Goal: Information Seeking & Learning: Understand process/instructions

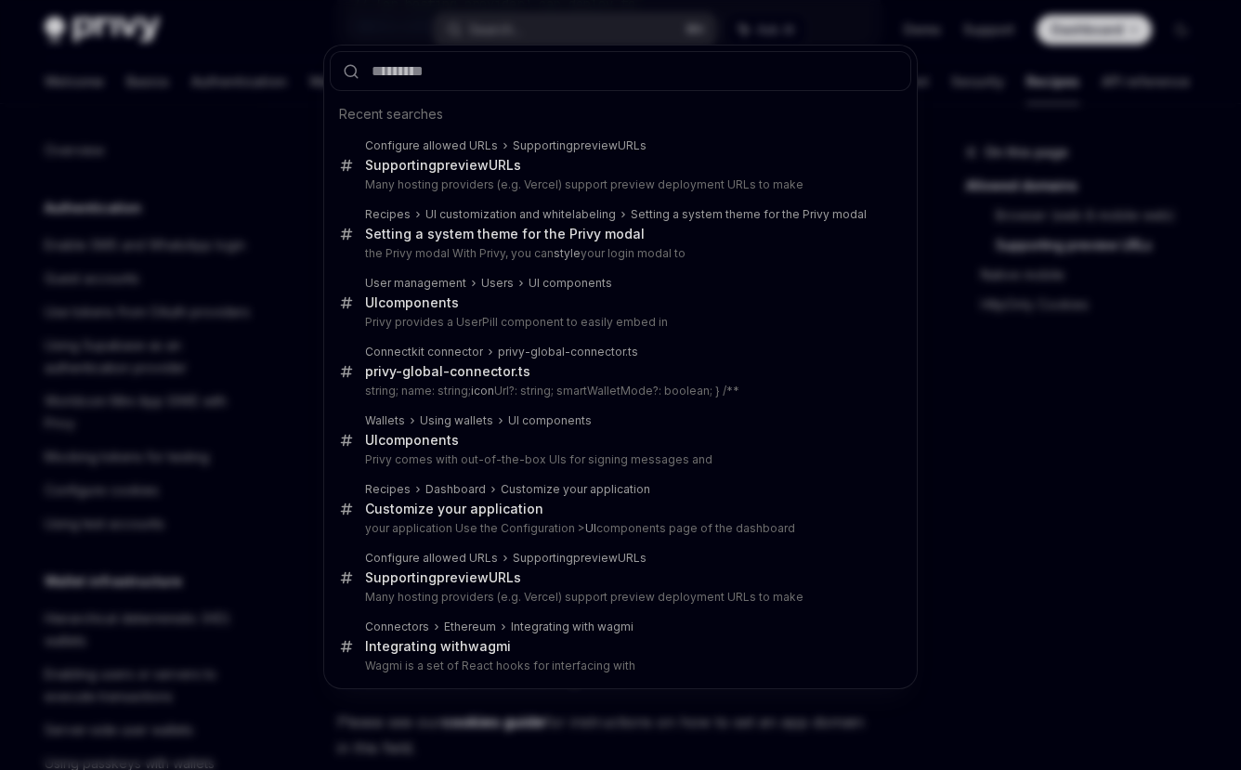
scroll to position [894, 0]
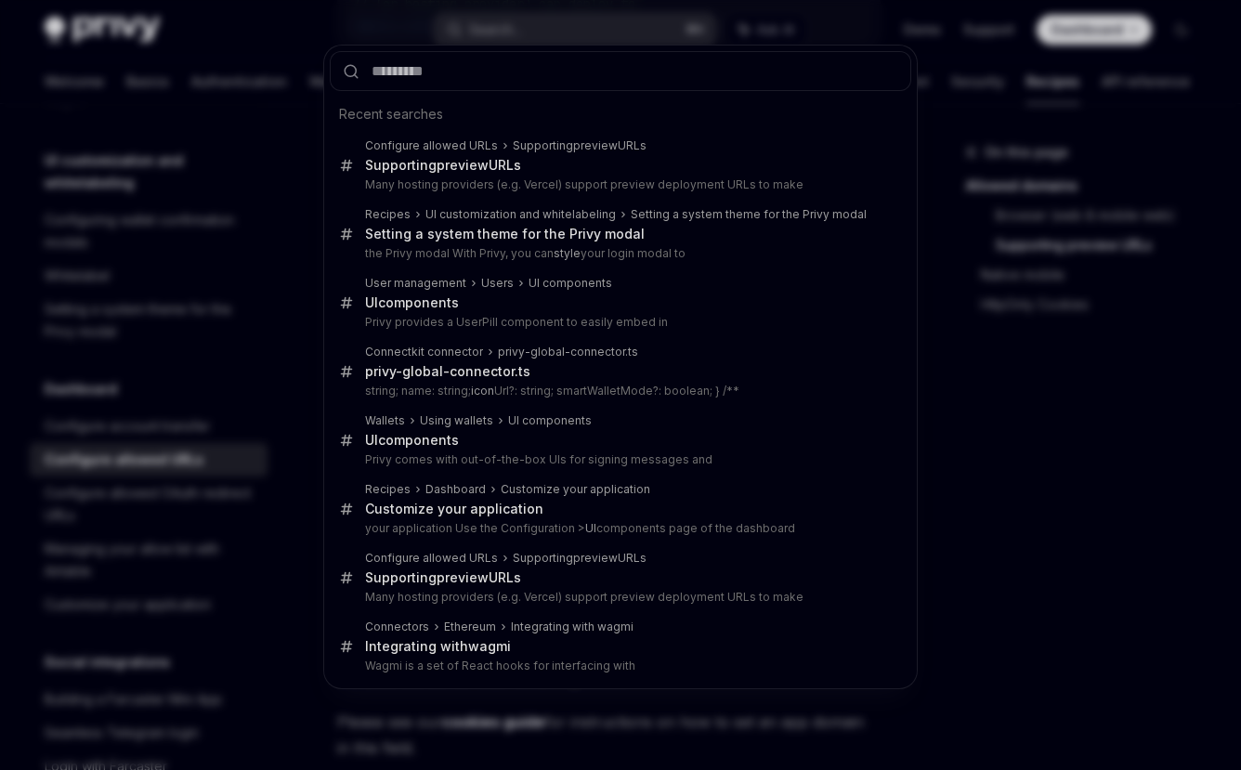
type input "*"
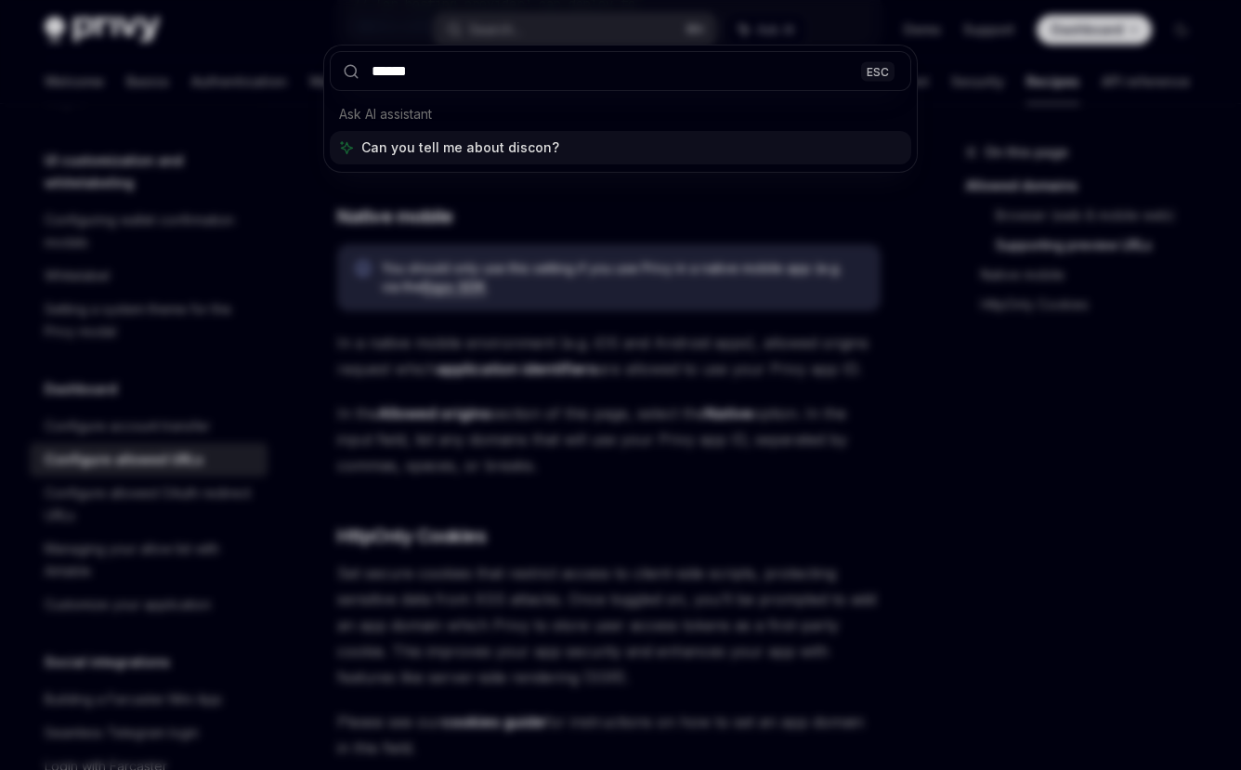
type input "*******"
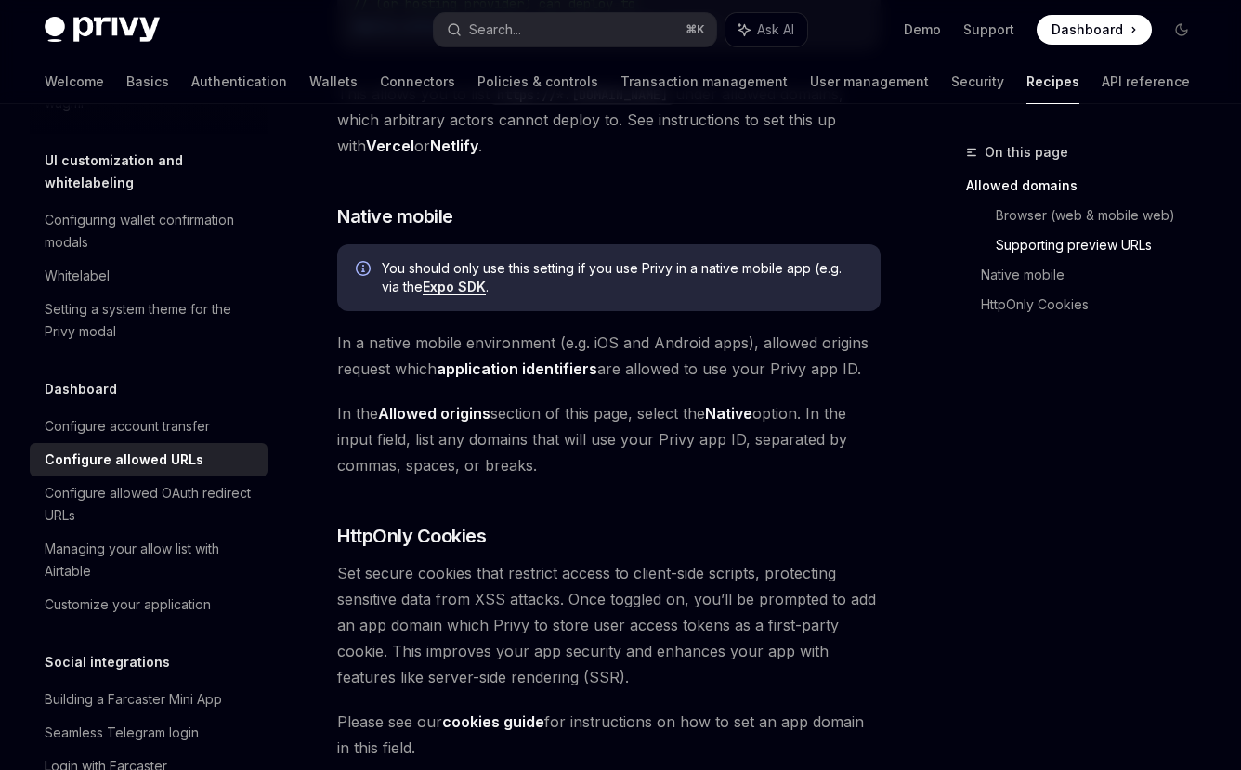
scroll to position [2582, 0]
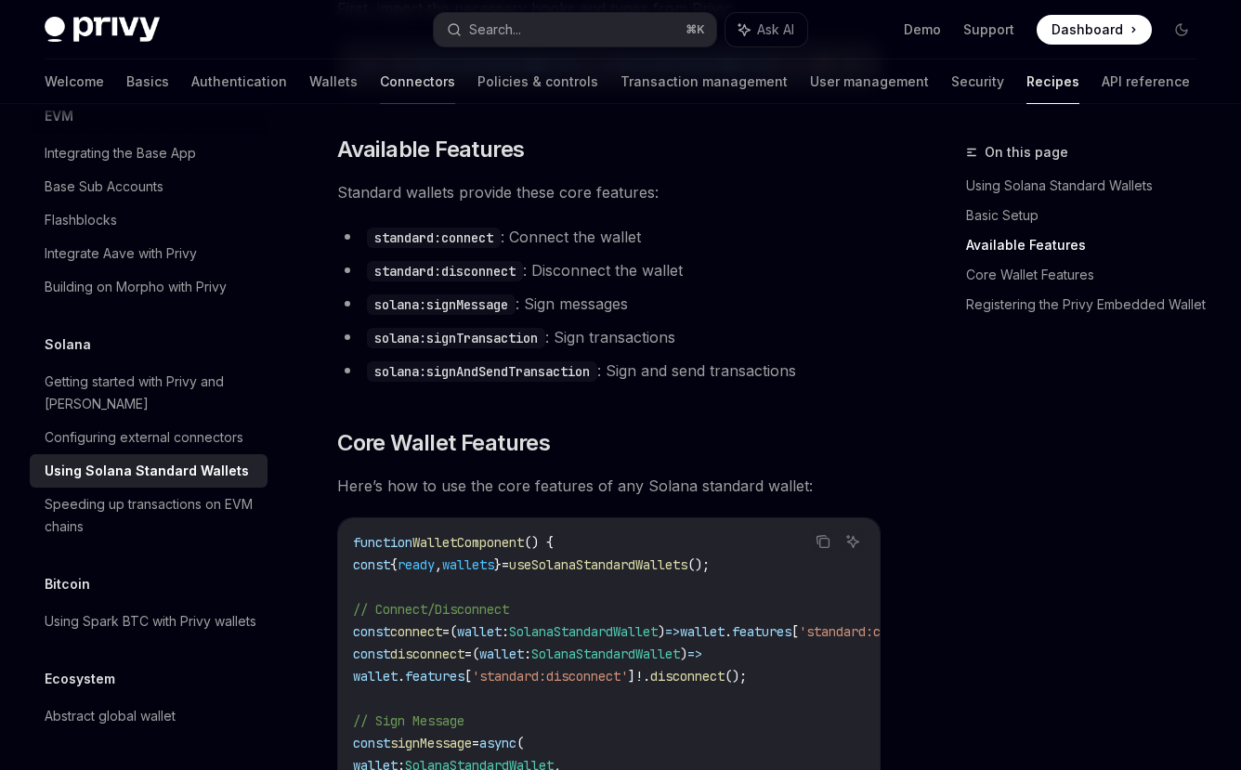
click at [380, 90] on link "Connectors" at bounding box center [417, 81] width 75 height 45
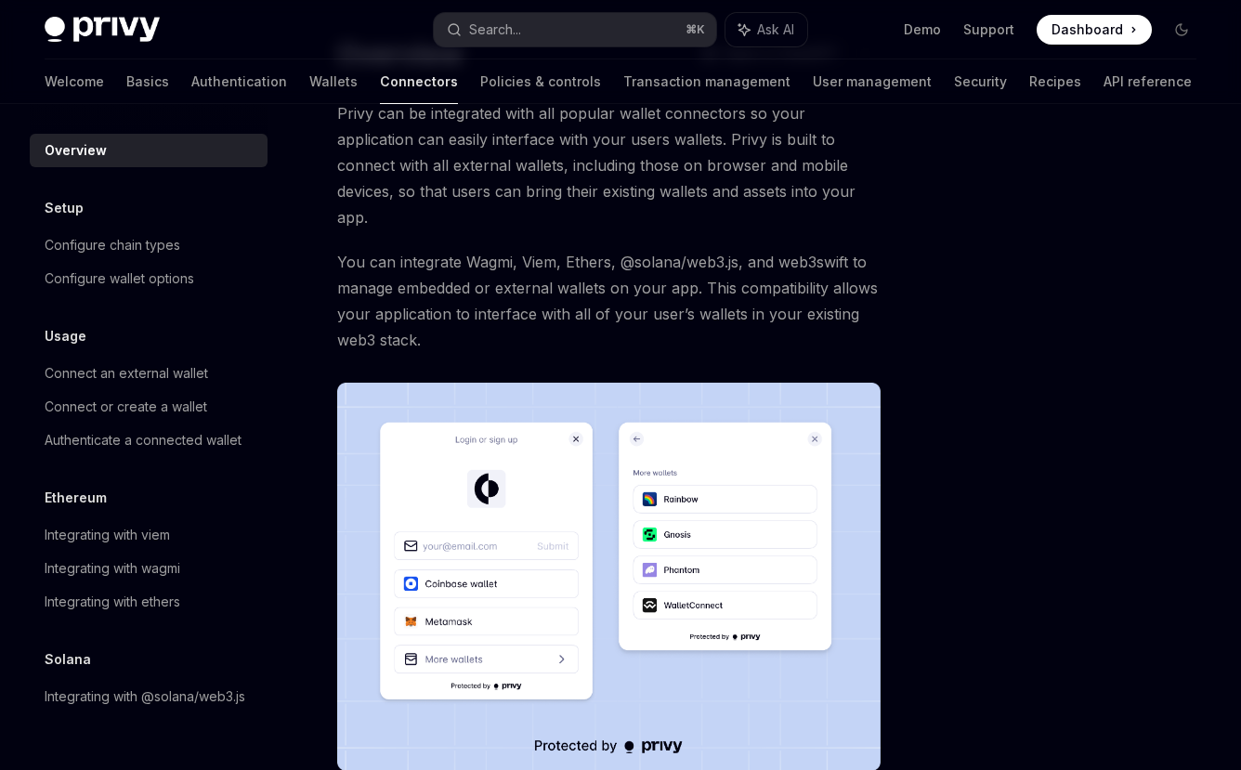
scroll to position [257, 0]
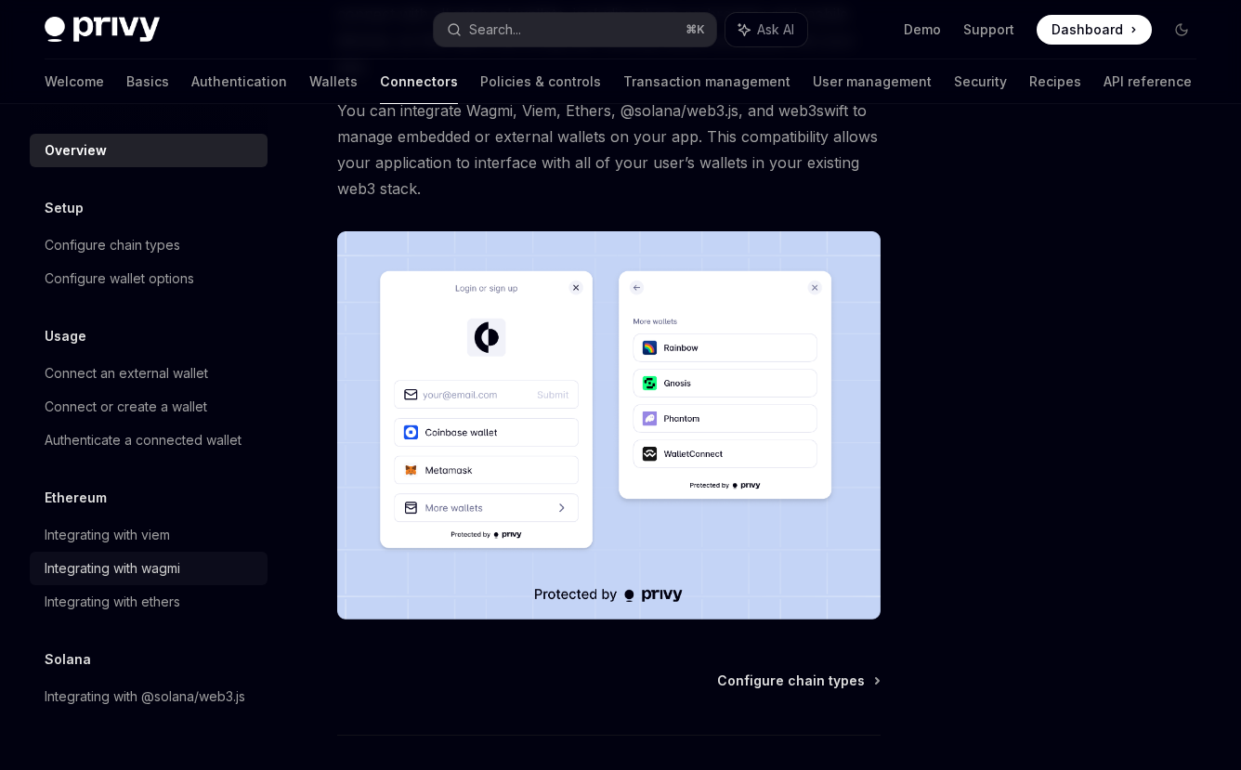
click at [122, 574] on div "Integrating with wagmi" at bounding box center [113, 568] width 136 height 22
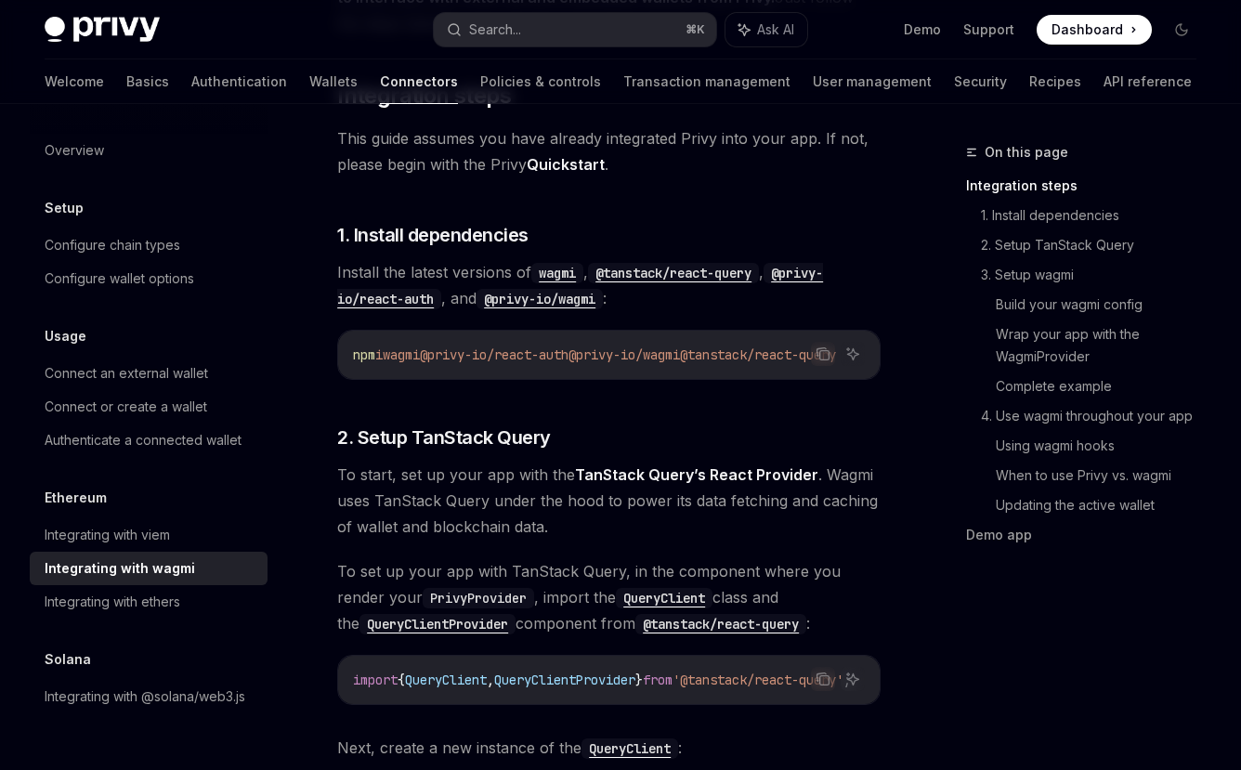
scroll to position [455, 0]
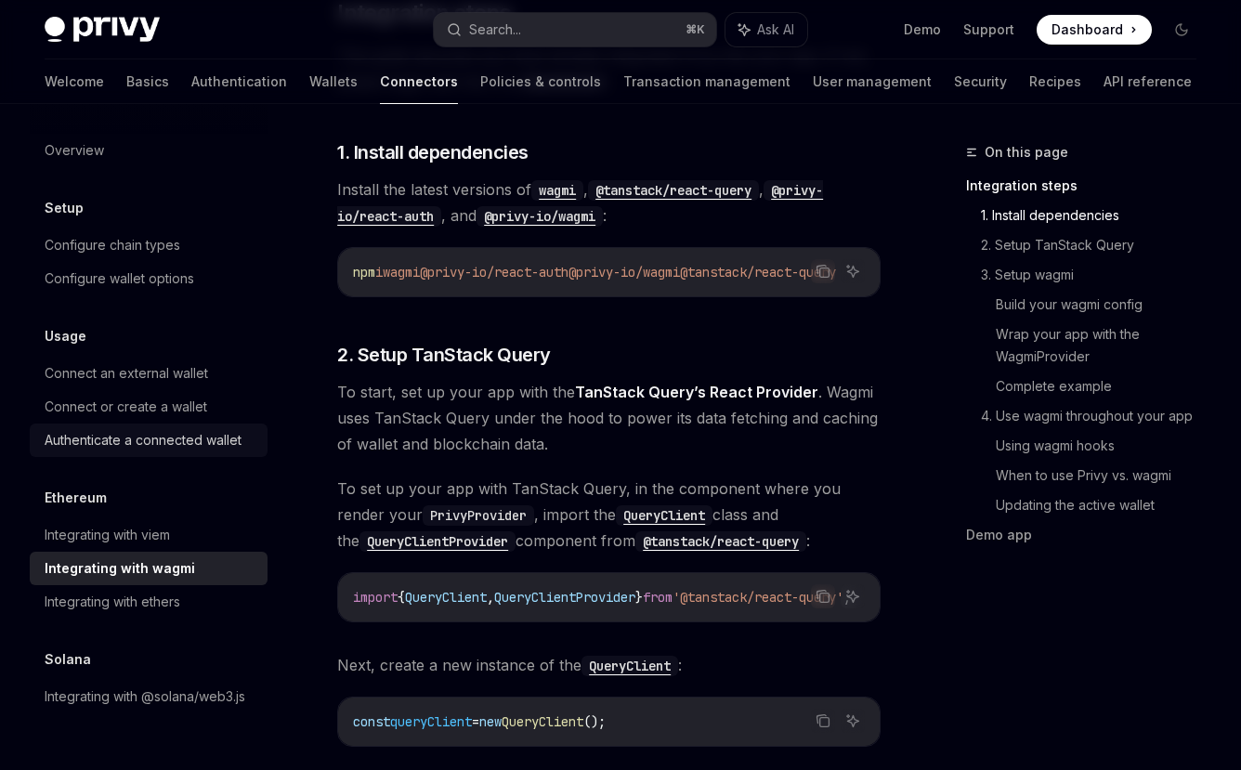
click at [178, 442] on div "Authenticate a connected wallet" at bounding box center [143, 440] width 197 height 22
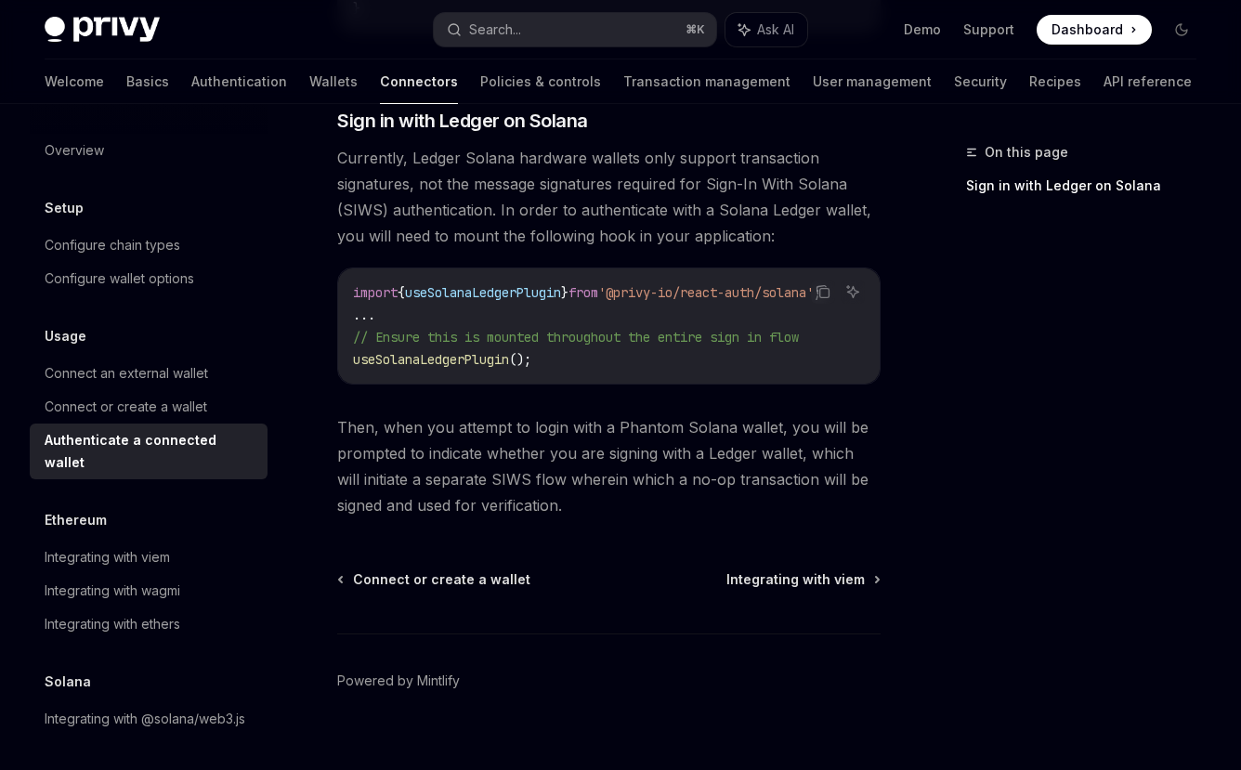
scroll to position [1657, 0]
click at [102, 239] on div "Configure chain types" at bounding box center [113, 245] width 136 height 22
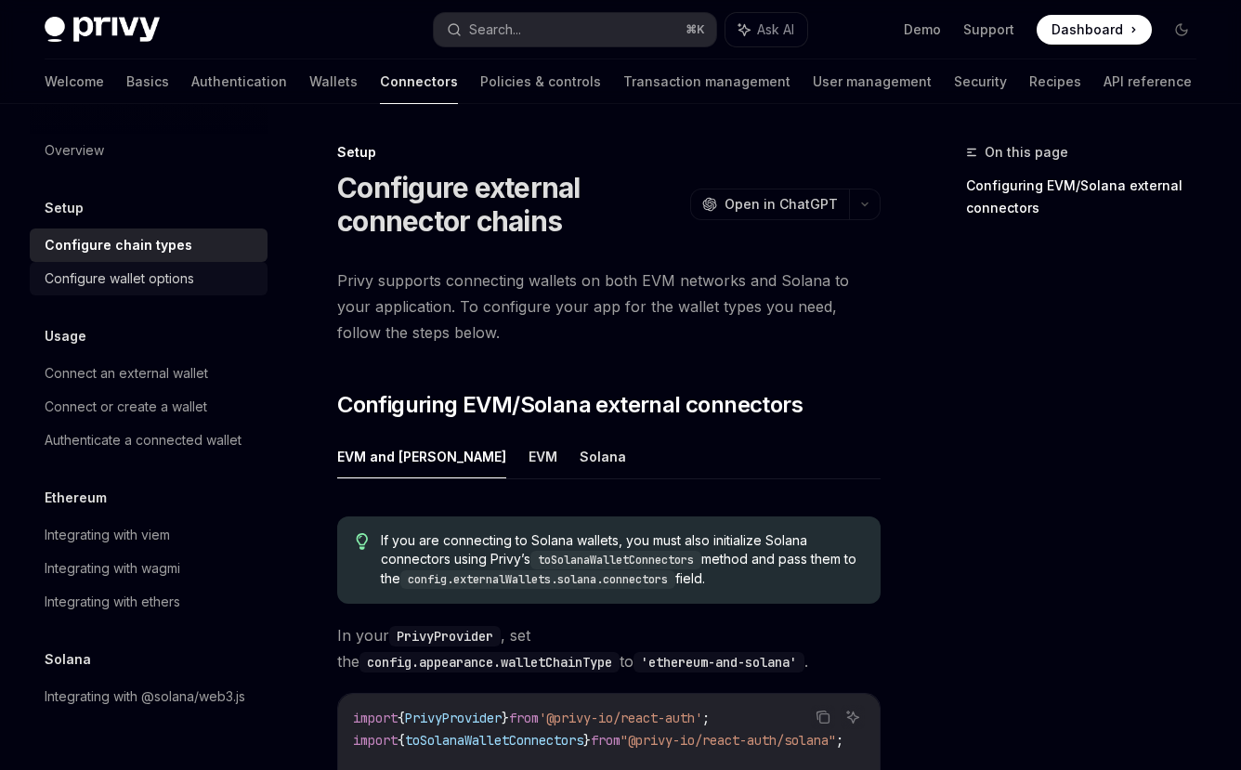
click at [97, 269] on div "Configure wallet options" at bounding box center [119, 278] width 149 height 22
type textarea "*"
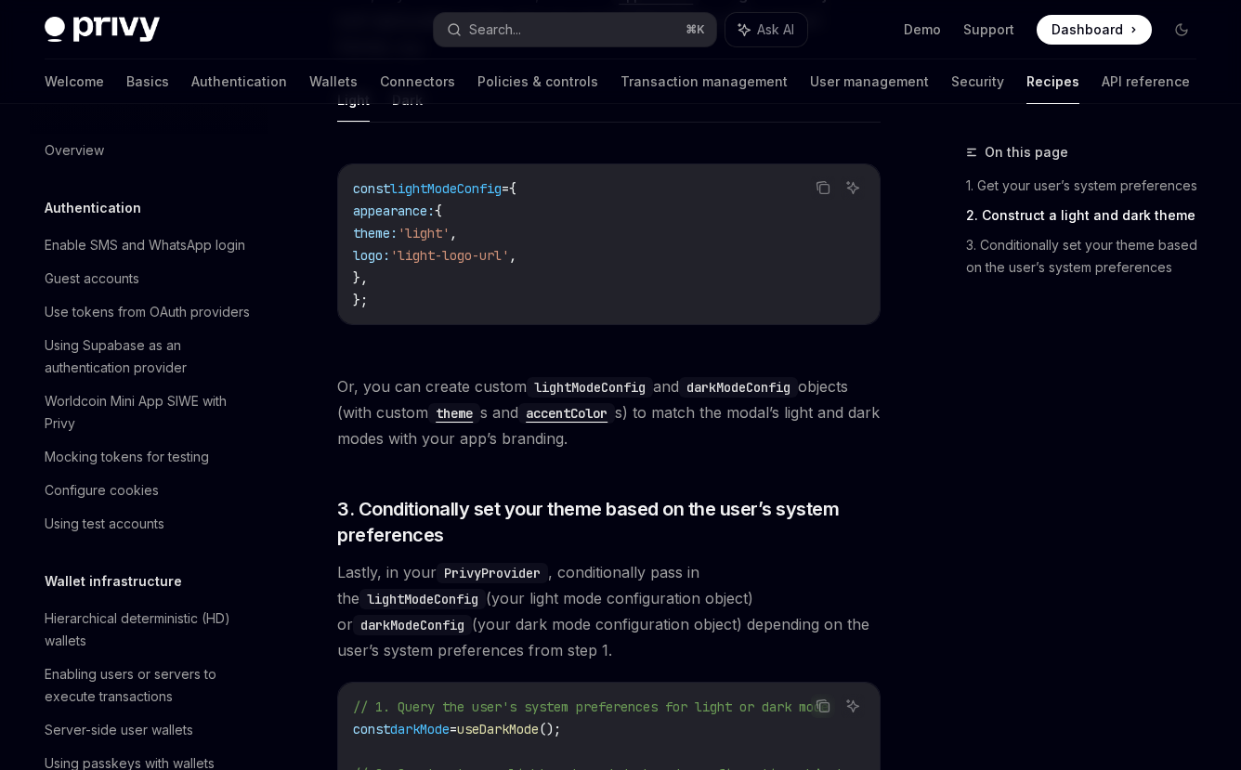
scroll to position [755, 0]
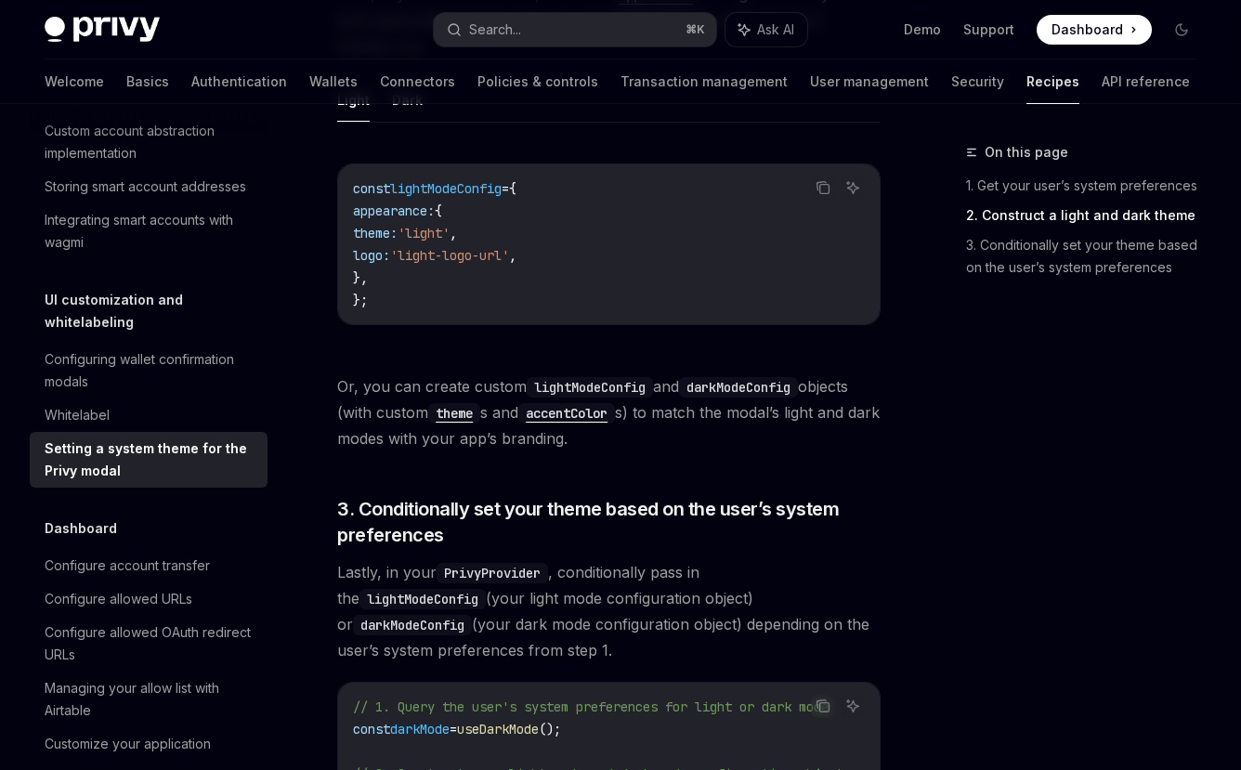
click at [508, 45] on button "Search... ⌘ K" at bounding box center [575, 29] width 283 height 33
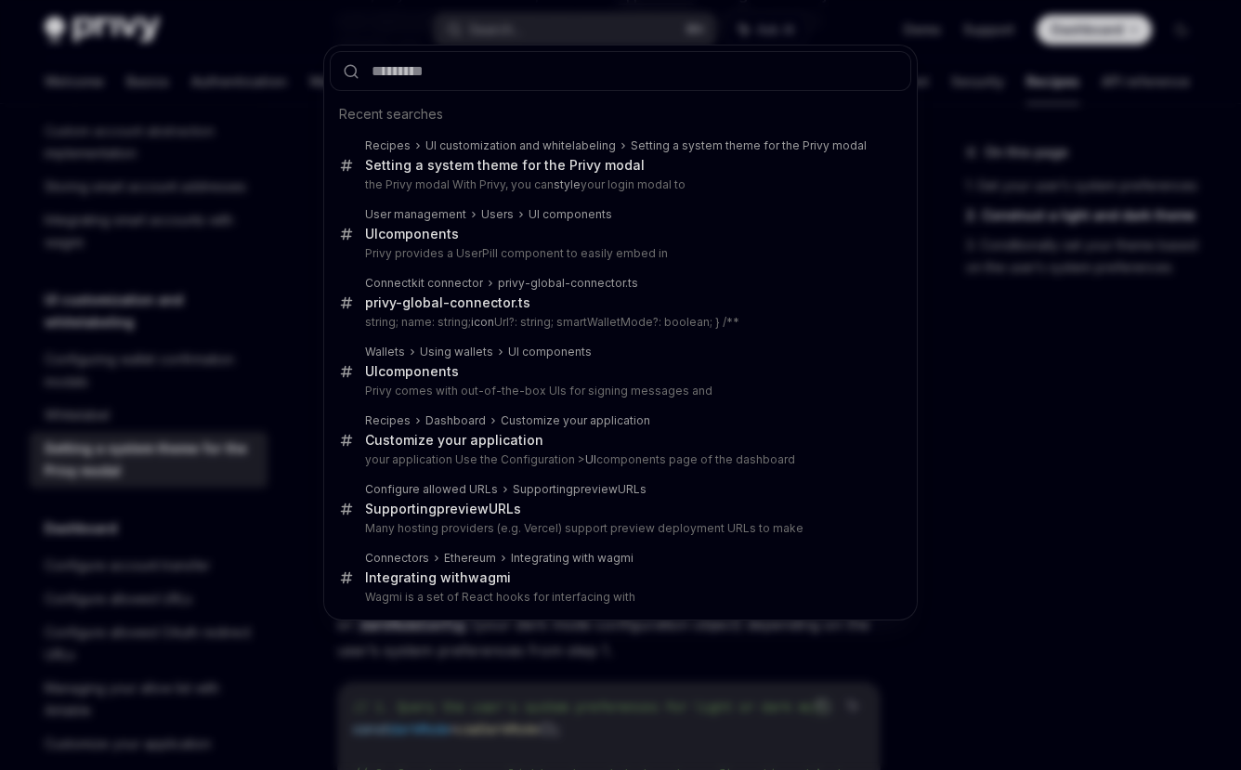
type input "*"
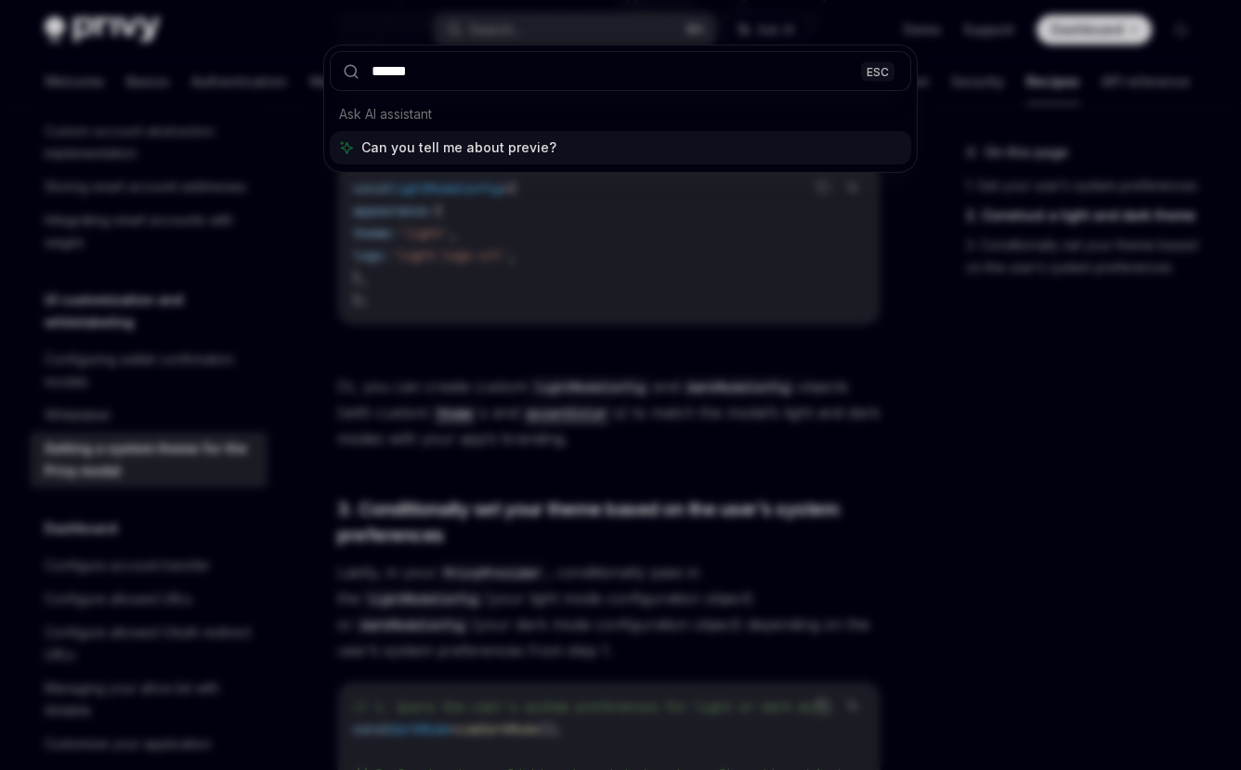
type input "*******"
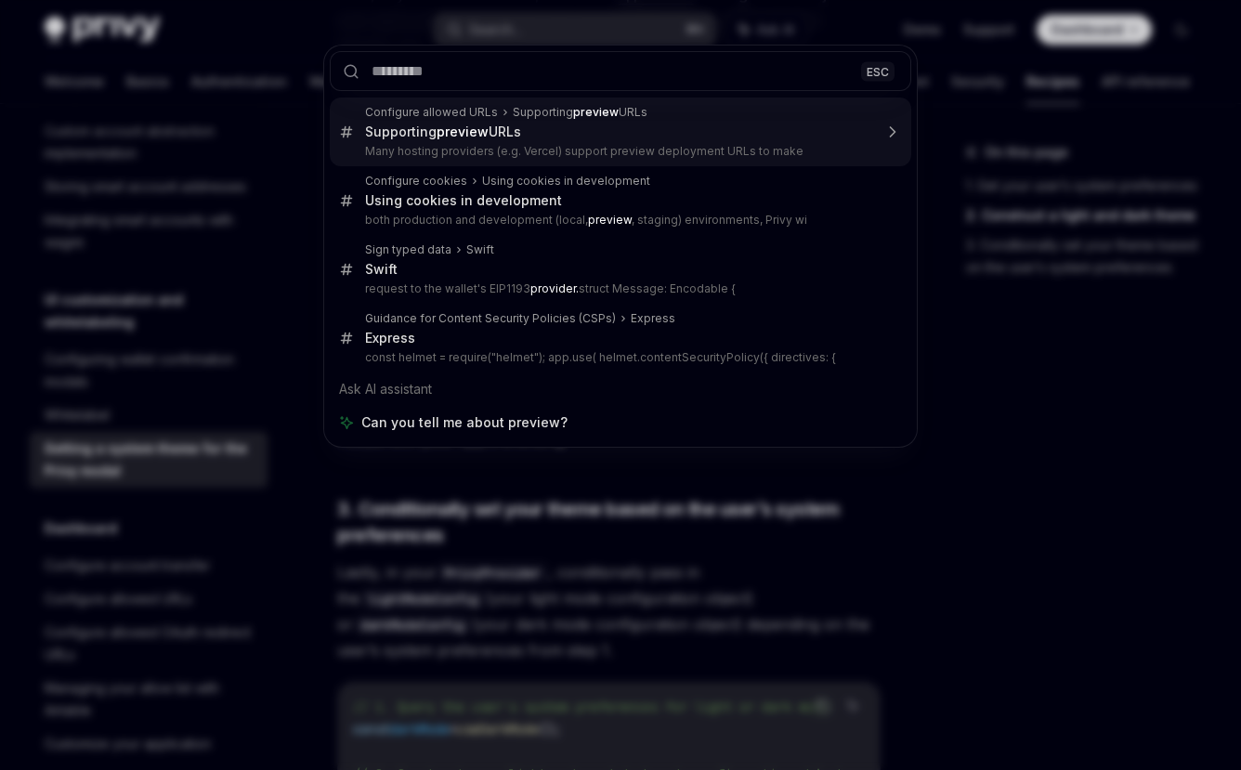
type textarea "*"
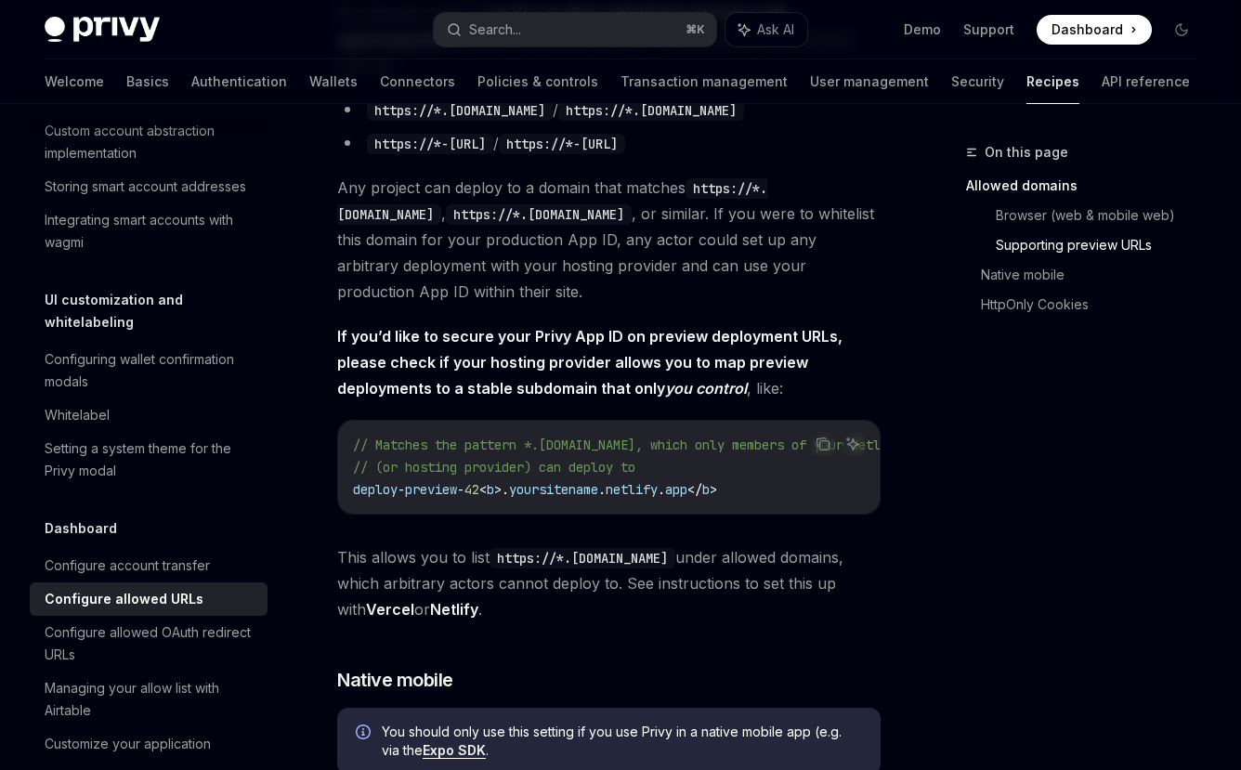
scroll to position [818, 0]
